Goal: Information Seeking & Learning: Learn about a topic

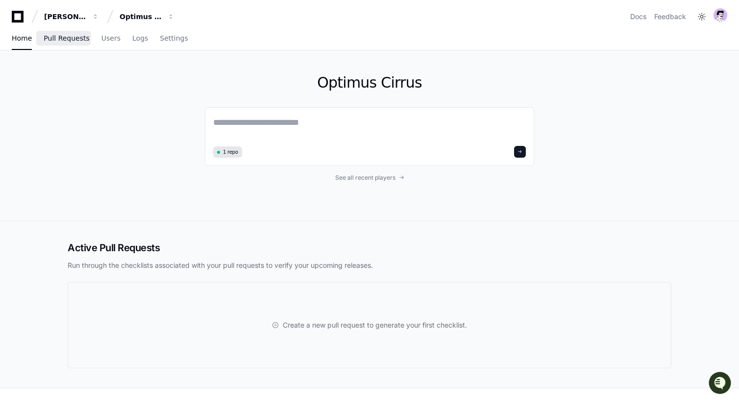
click at [71, 33] on link "Pull Requests" at bounding box center [67, 38] width 46 height 23
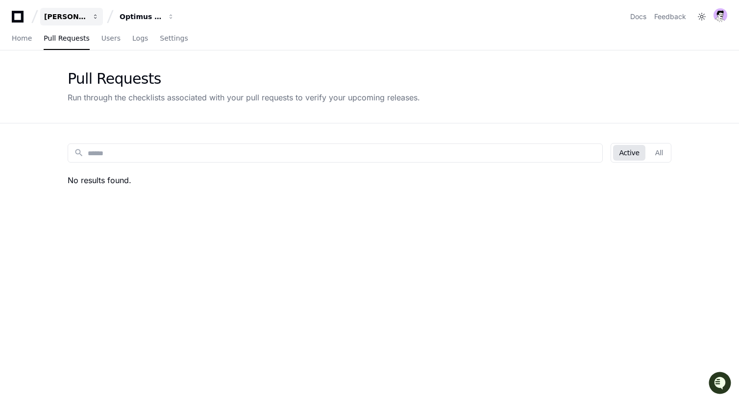
click at [83, 13] on div "[PERSON_NAME] - Personal" at bounding box center [65, 17] width 42 height 10
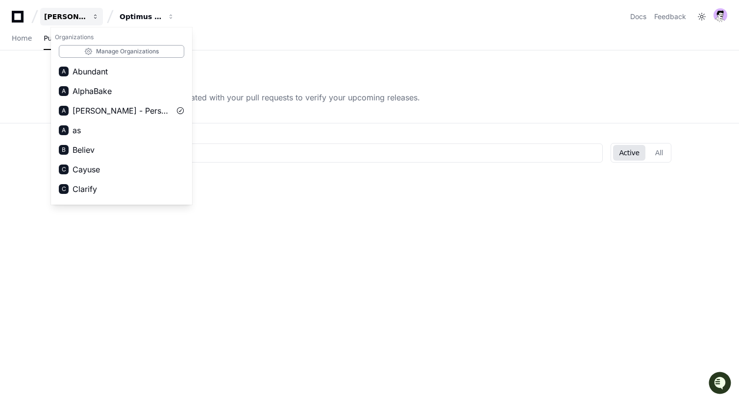
scroll to position [1155, 0]
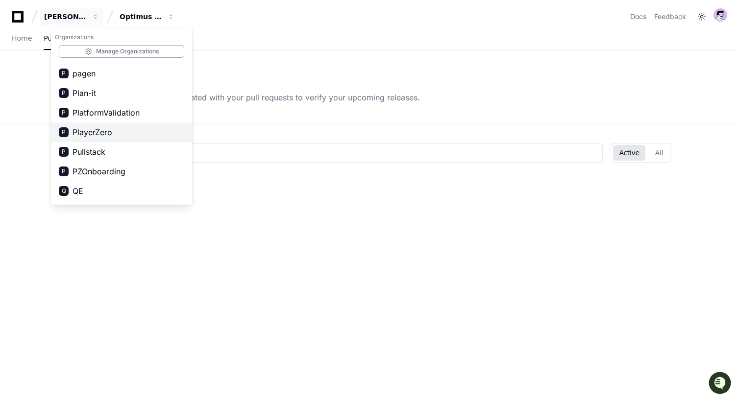
click at [129, 129] on button "P PlayerZero" at bounding box center [121, 133] width 141 height 20
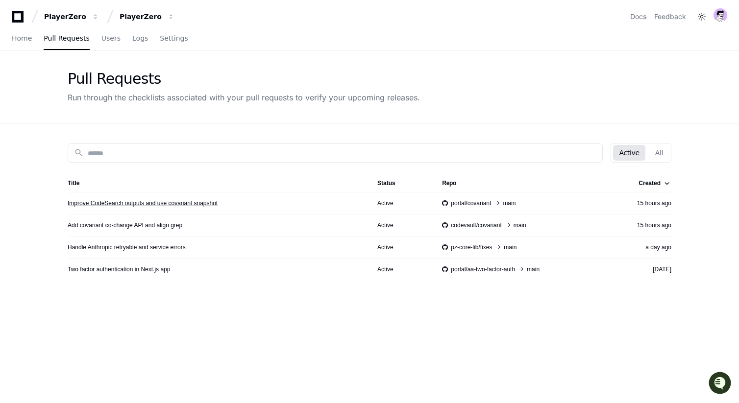
click at [138, 201] on link "Improve CodeSearch outputs and use covariant snapshot" at bounding box center [143, 203] width 150 height 8
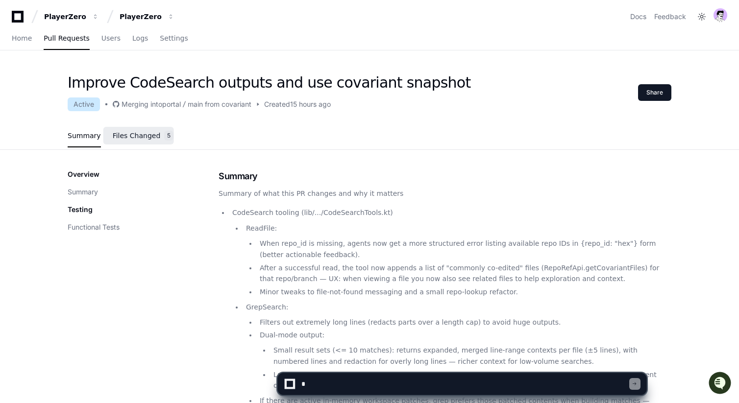
click at [139, 137] on span "Files Changed" at bounding box center [137, 136] width 48 height 6
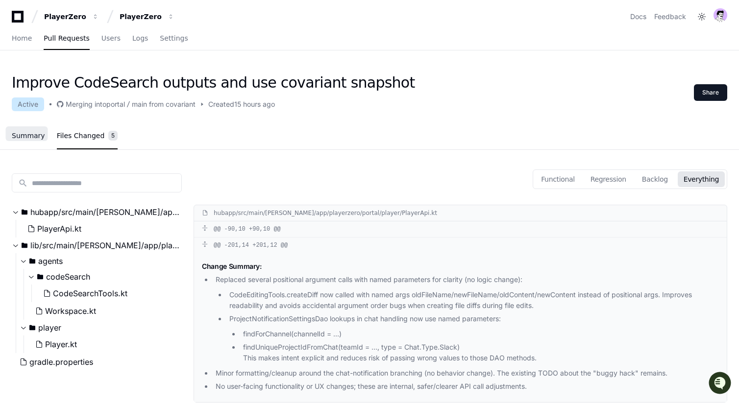
click at [28, 143] on link "Summary" at bounding box center [28, 136] width 33 height 23
